Goal: Navigation & Orientation: Find specific page/section

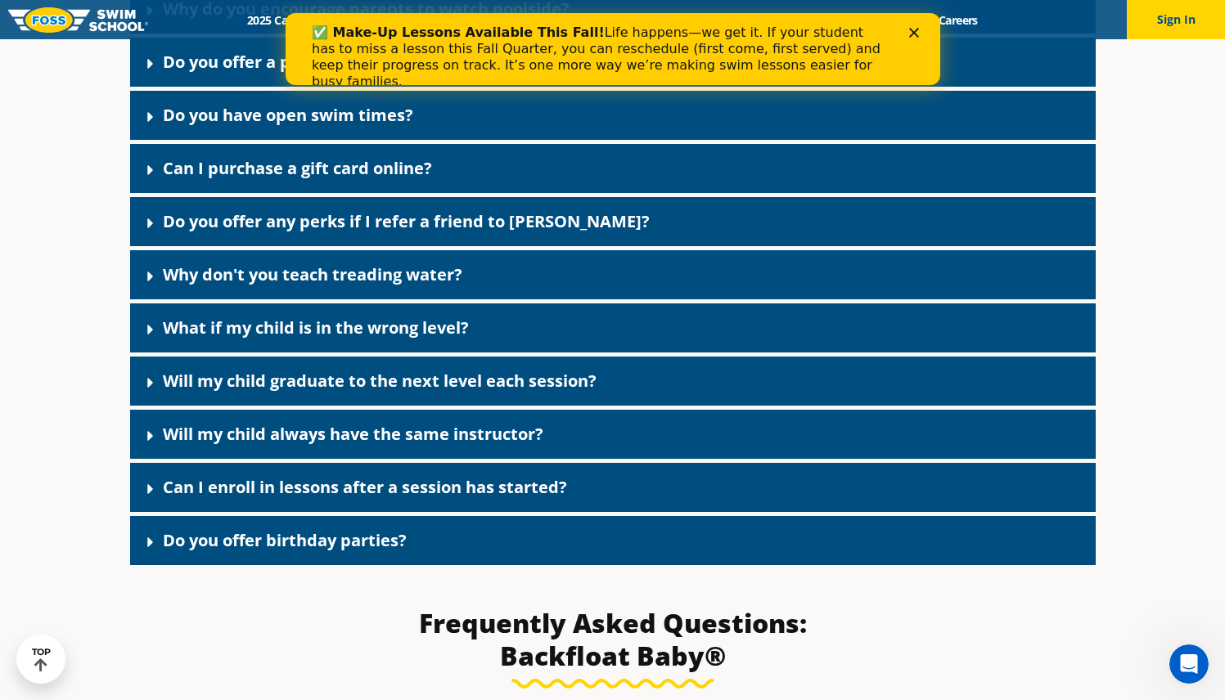
scroll to position [968, 0]
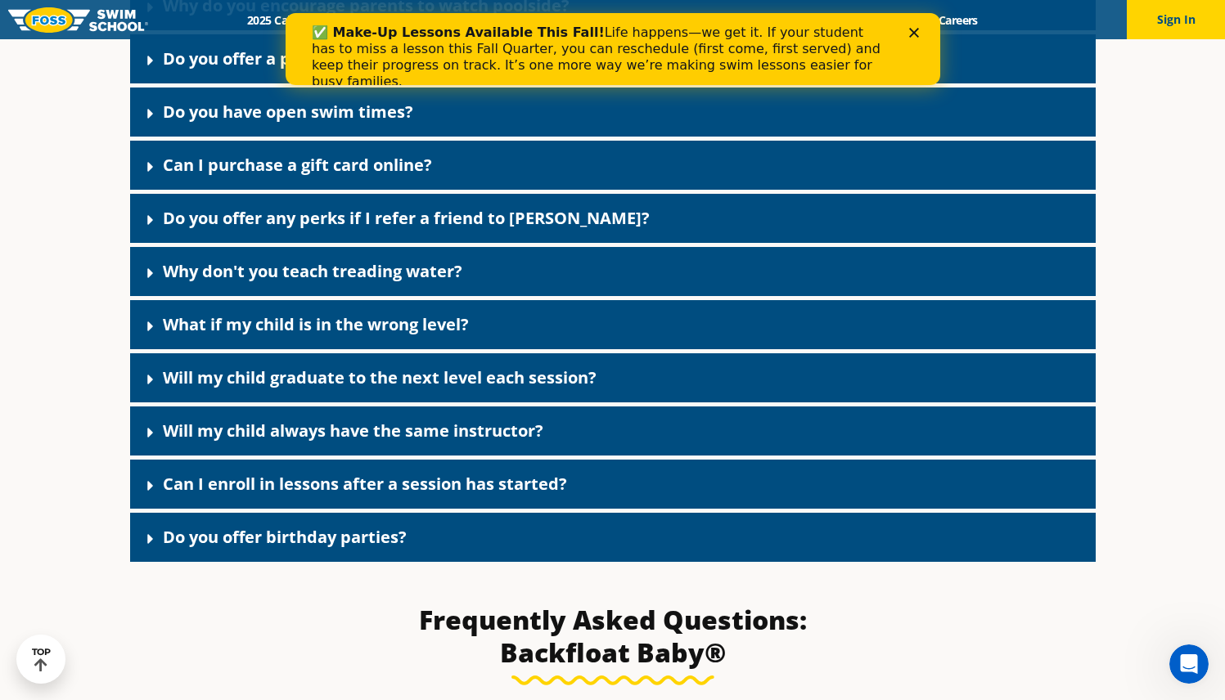
click at [144, 115] on icon at bounding box center [150, 114] width 16 height 16
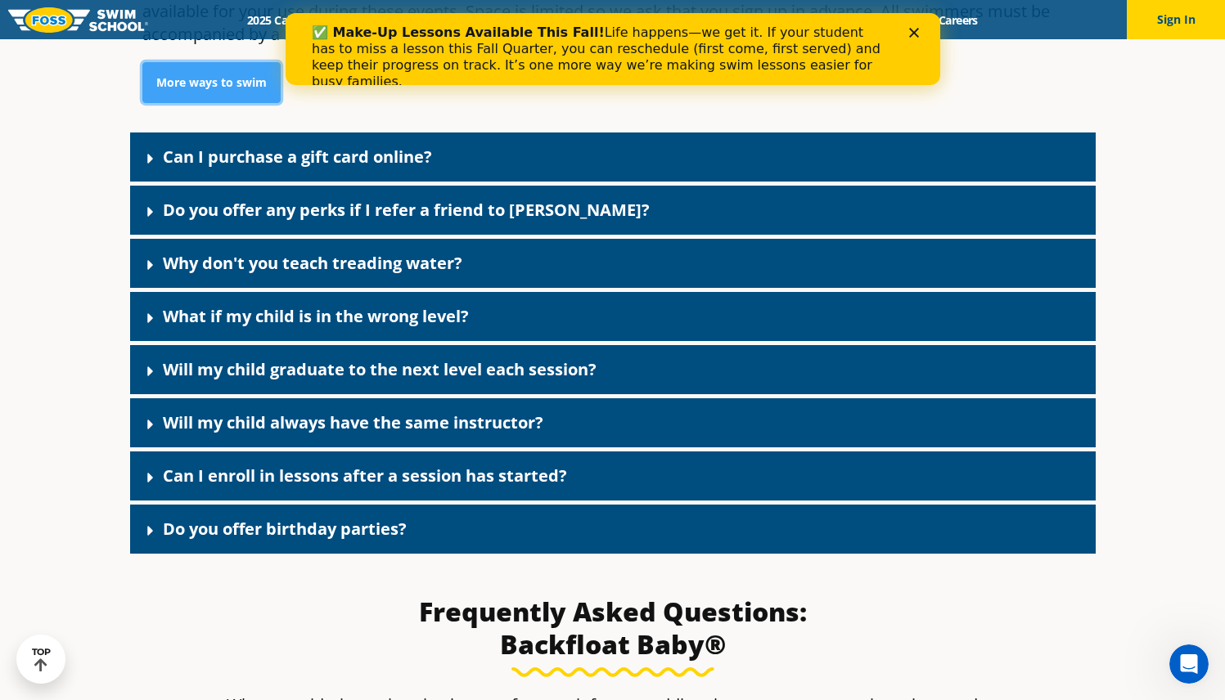
scroll to position [1143, 0]
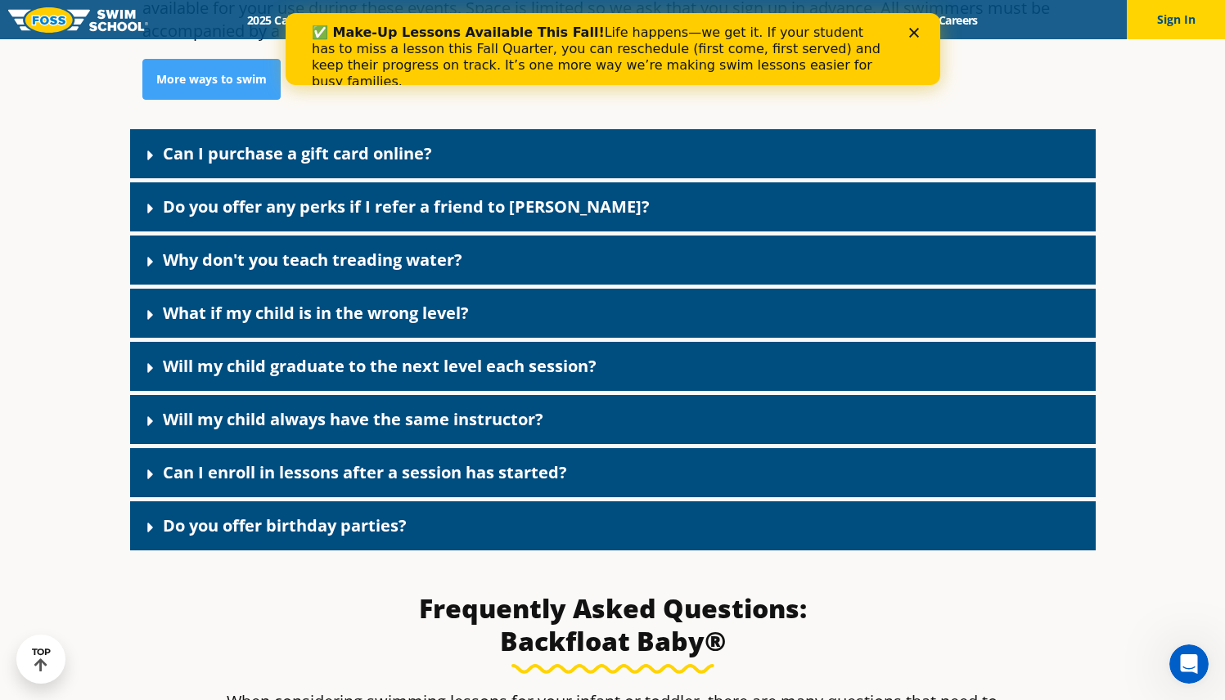
click at [156, 258] on icon at bounding box center [150, 262] width 16 height 16
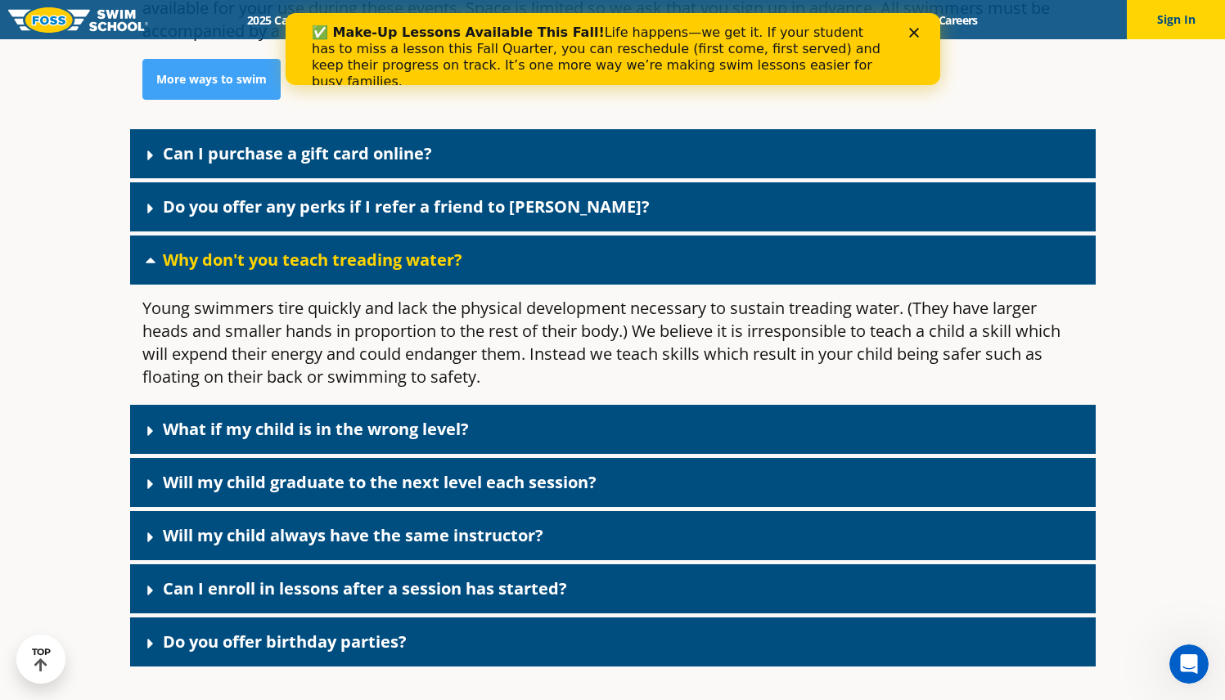
click at [155, 261] on icon at bounding box center [150, 260] width 16 height 16
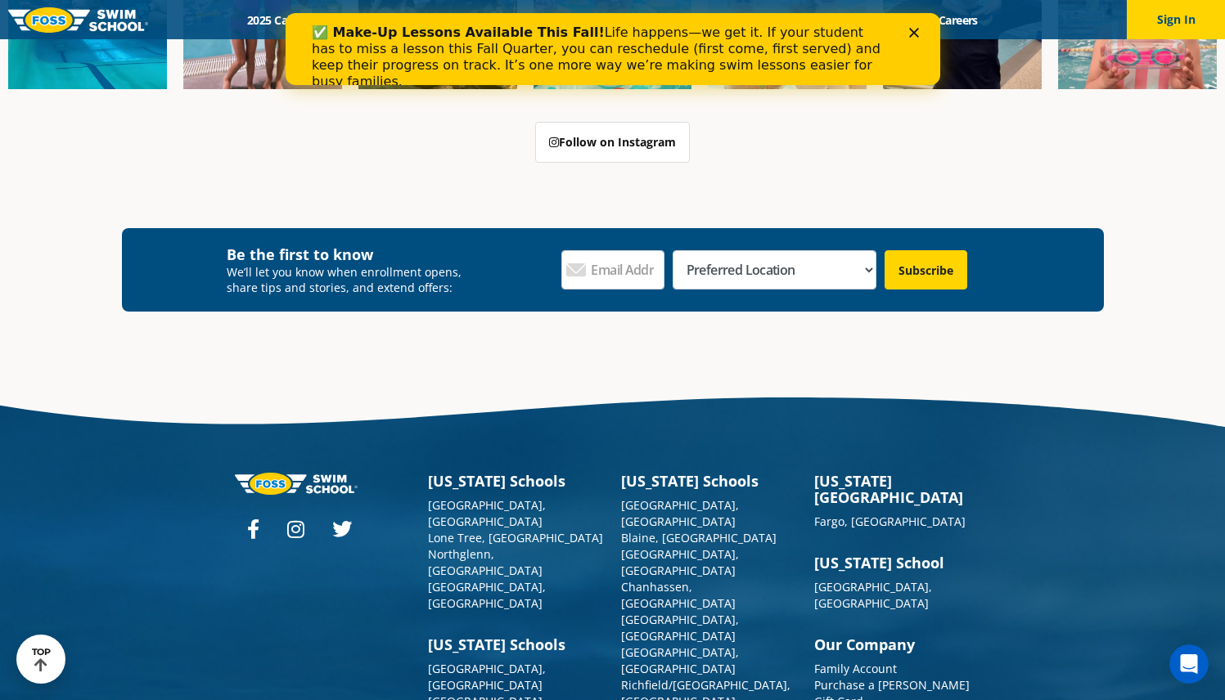
scroll to position [2960, 0]
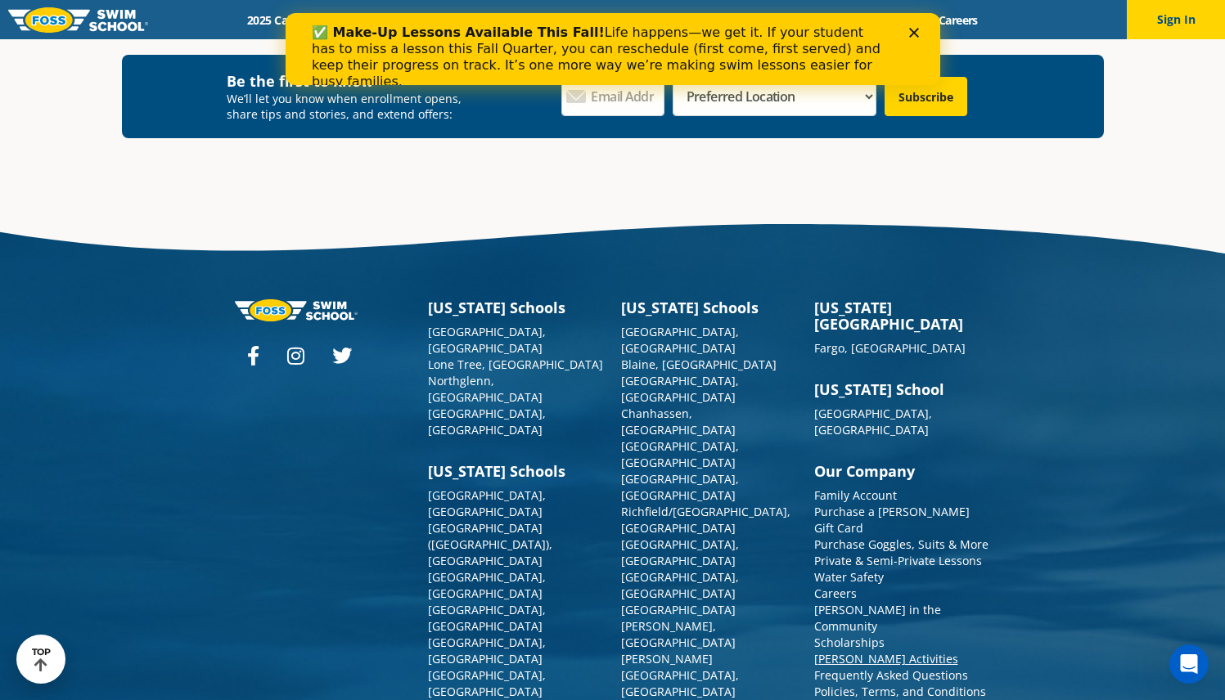
click at [833, 651] on link "[PERSON_NAME] Activities" at bounding box center [886, 659] width 144 height 16
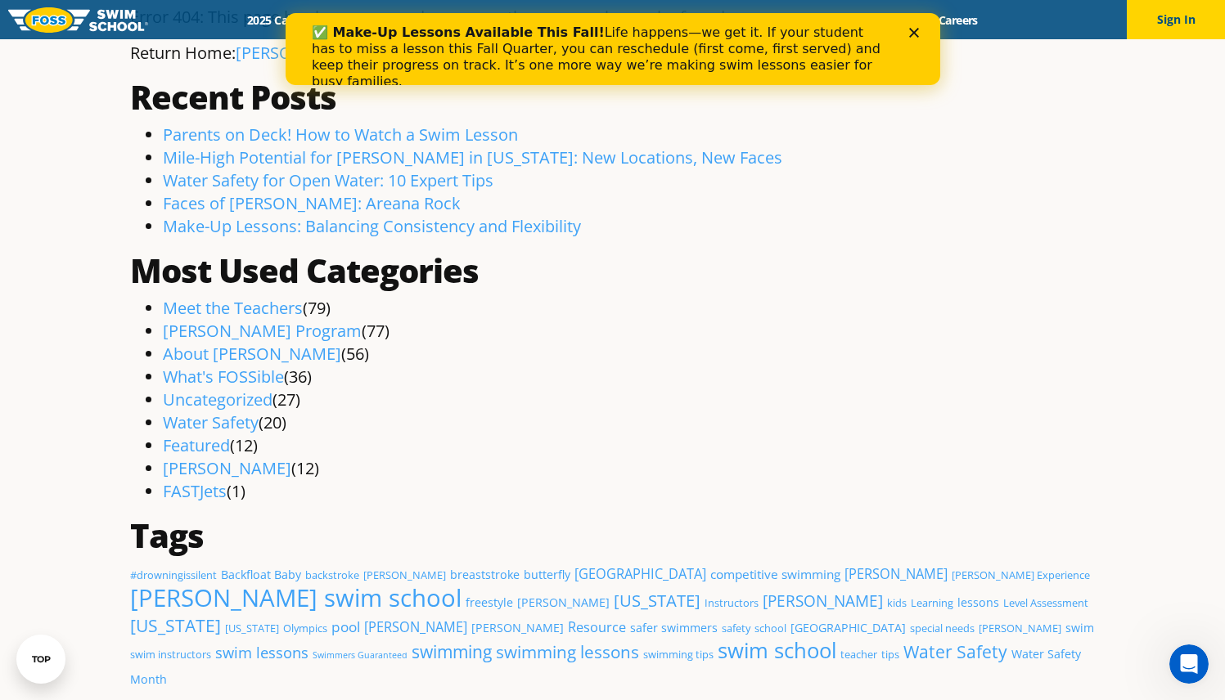
scroll to position [164, 0]
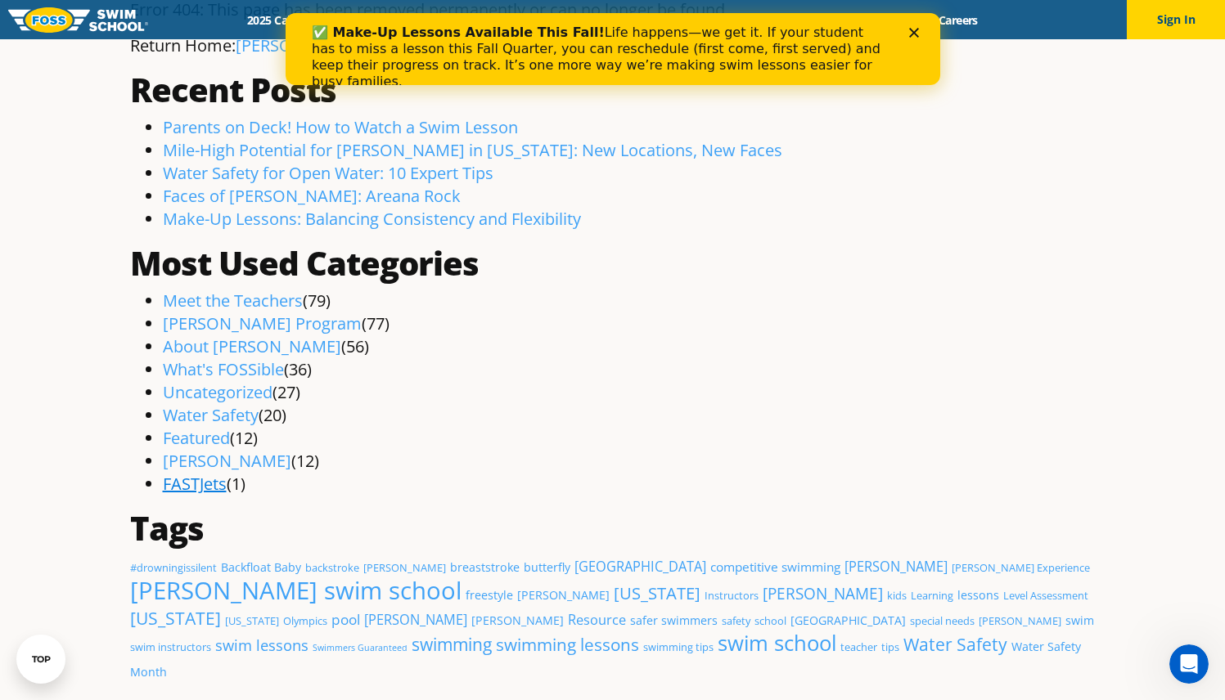
click at [209, 483] on link "FASTJets" at bounding box center [195, 484] width 64 height 22
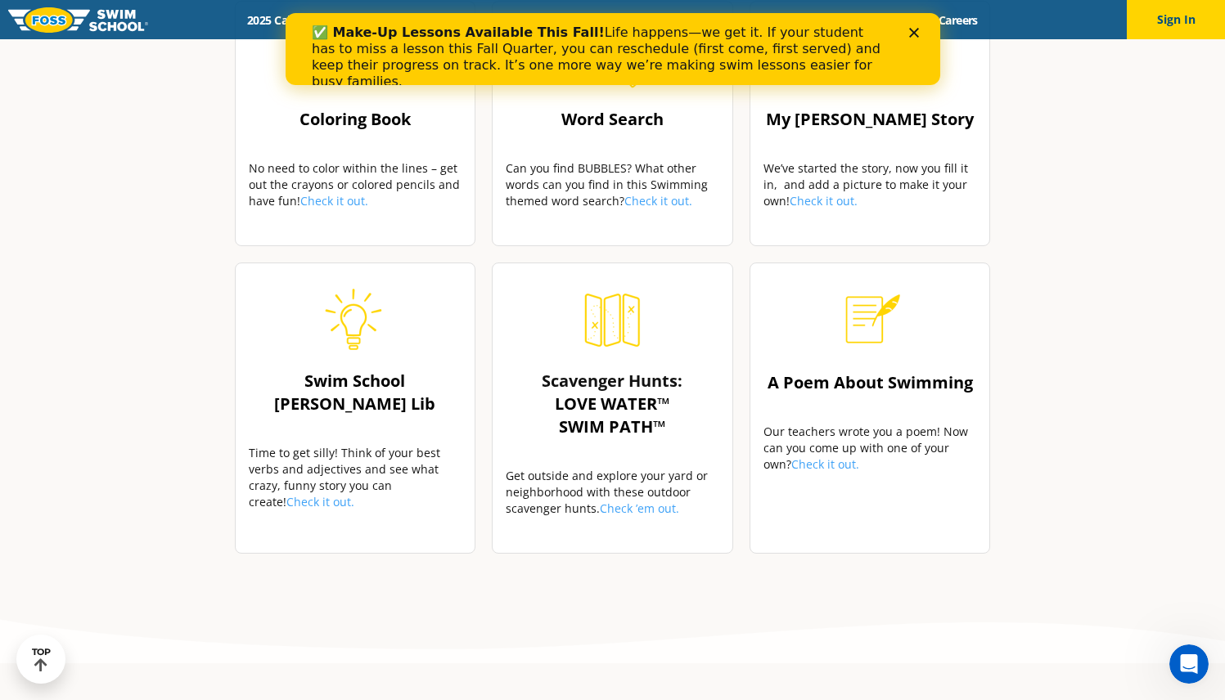
scroll to position [744, 0]
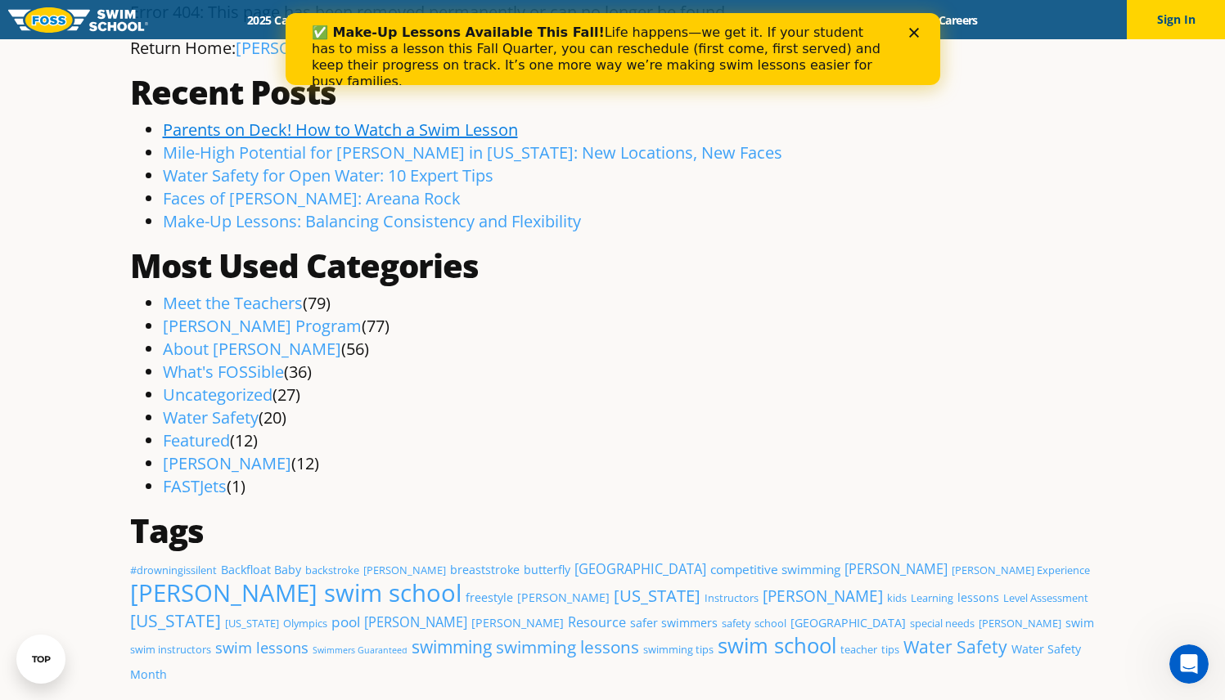
click at [409, 131] on link "Parents on Deck! How to Watch a Swim Lesson" at bounding box center [340, 130] width 355 height 22
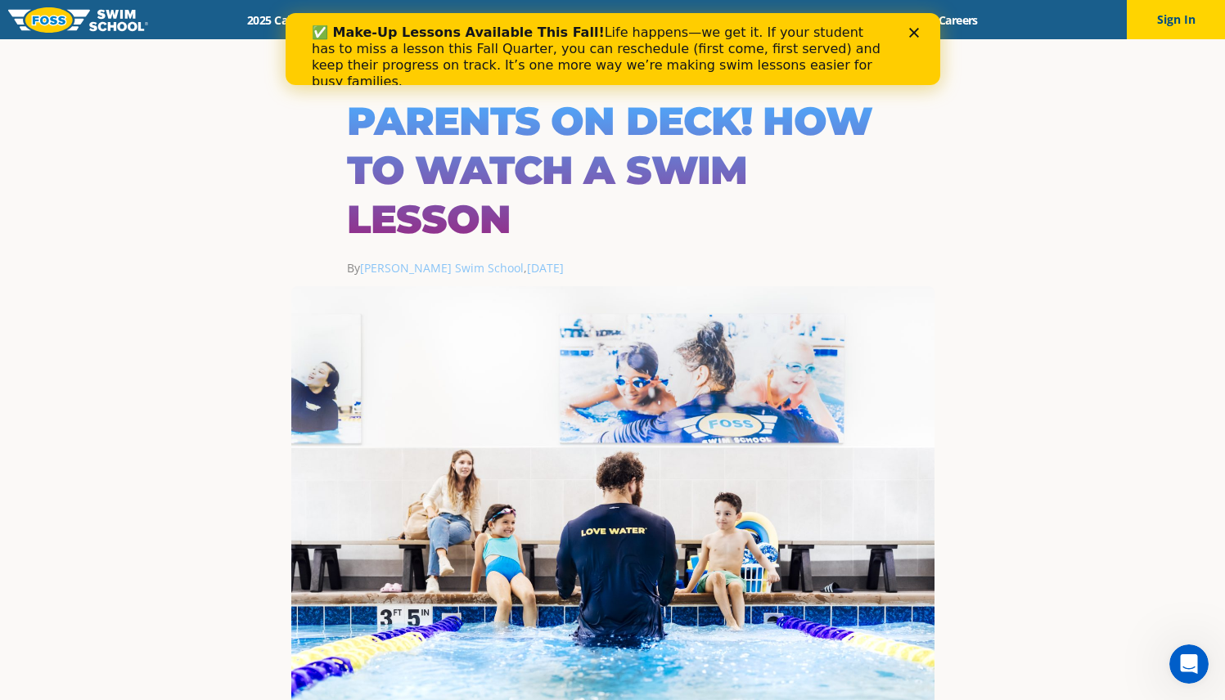
click at [915, 31] on icon "Close" at bounding box center [913, 33] width 10 height 10
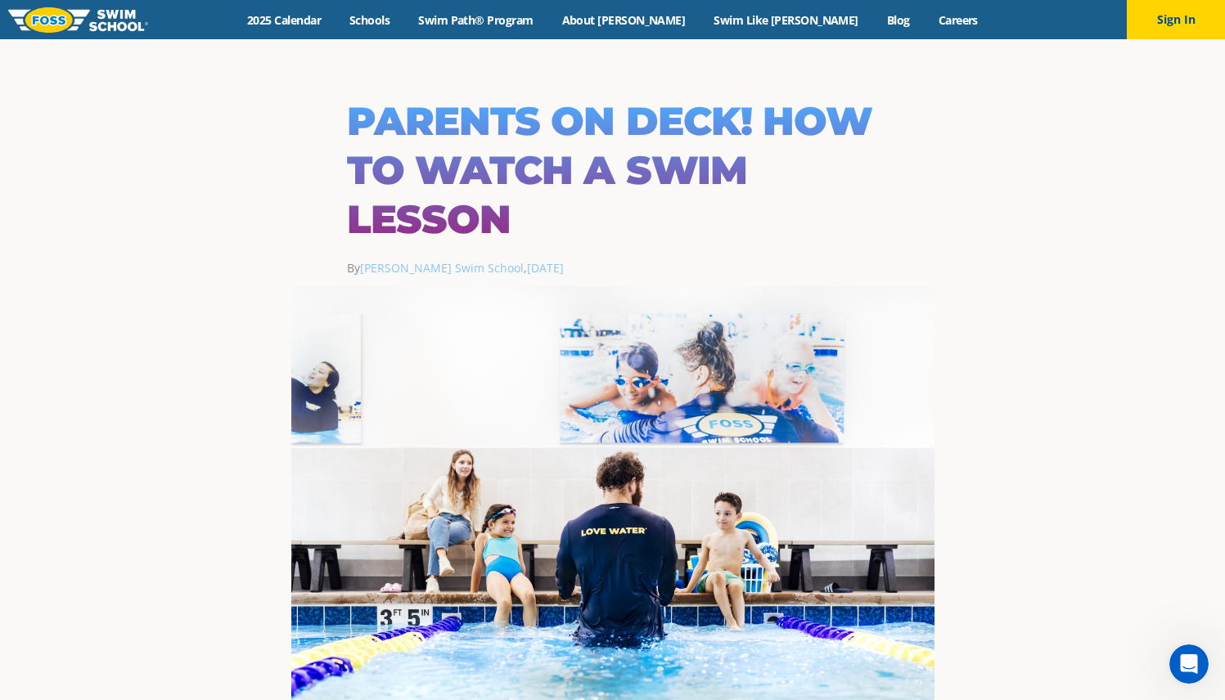
click at [779, 28] on div "Menu 2025 Calendar Schools Swim Path® Program About [PERSON_NAME] Swim Like [PE…" at bounding box center [612, 19] width 1225 height 39
click at [776, 22] on link "Swim Like [PERSON_NAME]" at bounding box center [785, 20] width 173 height 16
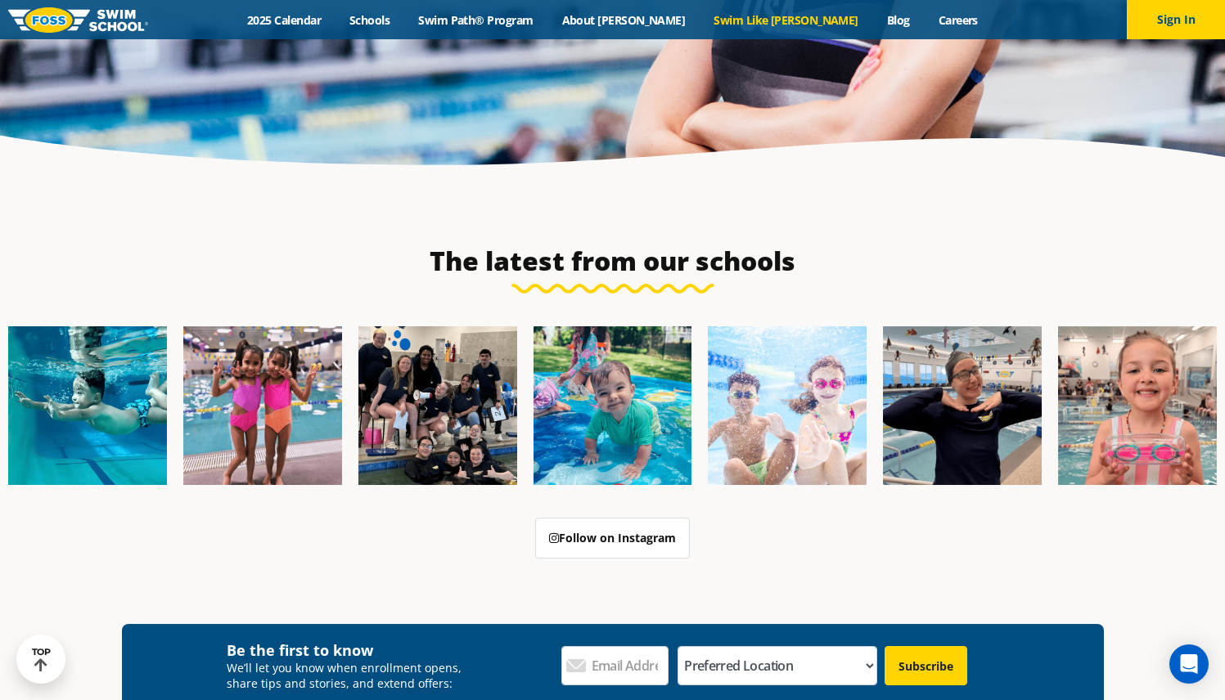
scroll to position [4461, 0]
